Goal: Check status: Check status

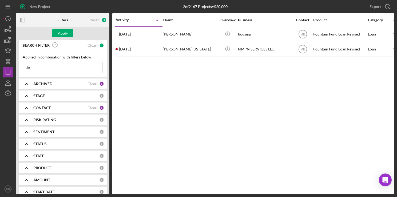
type input "d"
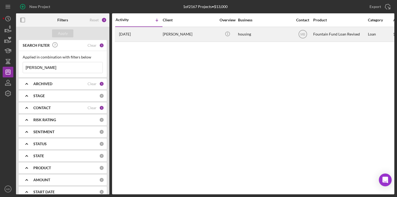
type input "[PERSON_NAME]"
click at [152, 36] on div "[DATE] [PERSON_NAME]" at bounding box center [139, 34] width 47 height 14
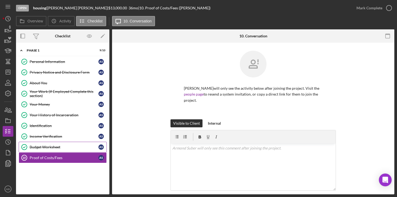
click at [63, 144] on link "Budget Worksheet Budget Worksheet A S" at bounding box center [63, 147] width 88 height 11
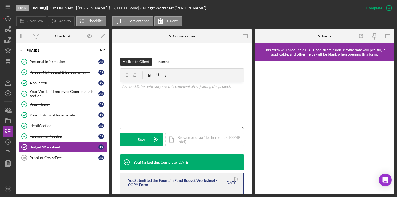
scroll to position [67, 0]
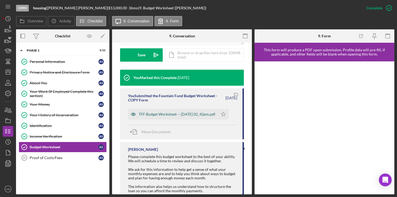
click at [193, 114] on div "TFF Budget Worksheet -- [DATE] 02_42pm.pdf" at bounding box center [177, 114] width 77 height 4
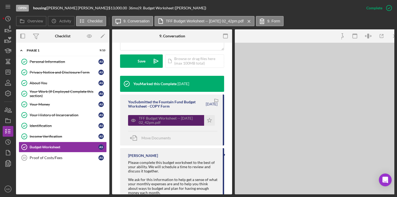
scroll to position [152, 0]
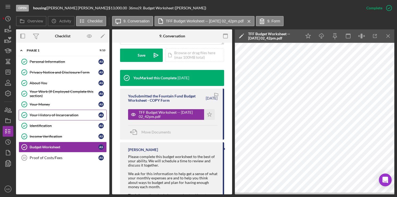
click at [57, 116] on link "Your History of Incarceration Your History of Incarceration A S" at bounding box center [63, 115] width 88 height 11
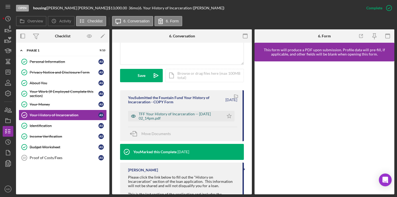
click at [199, 118] on div "TFF Your History of Incarceration -- [DATE] 02_14pm.pdf" at bounding box center [180, 116] width 82 height 9
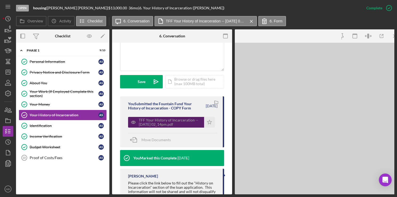
scroll to position [132, 0]
